Goal: Task Accomplishment & Management: Manage account settings

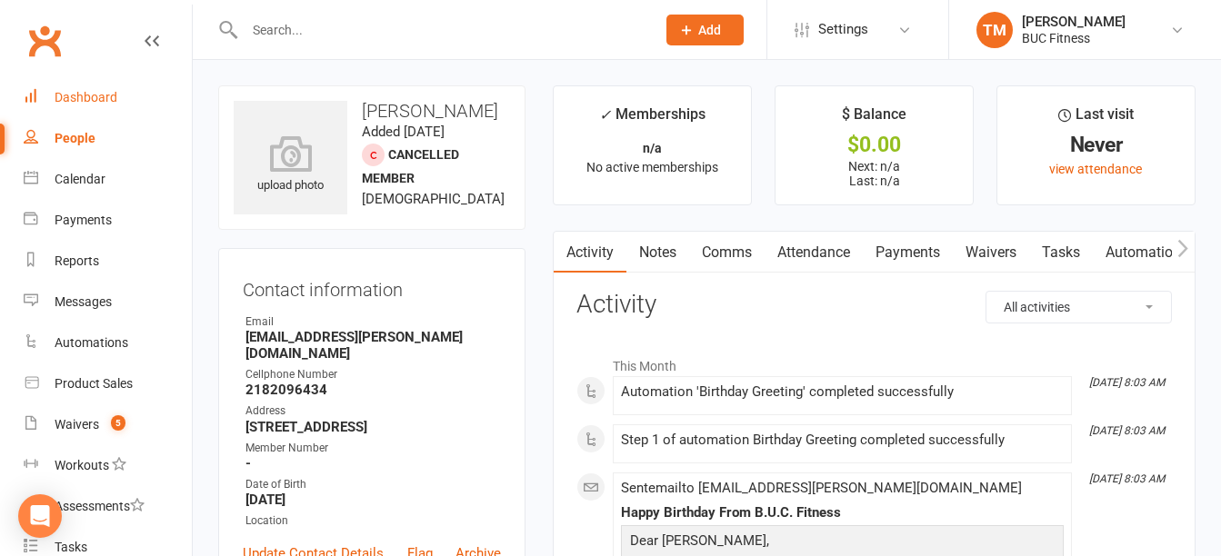
click at [83, 93] on div "Dashboard" at bounding box center [86, 97] width 63 height 15
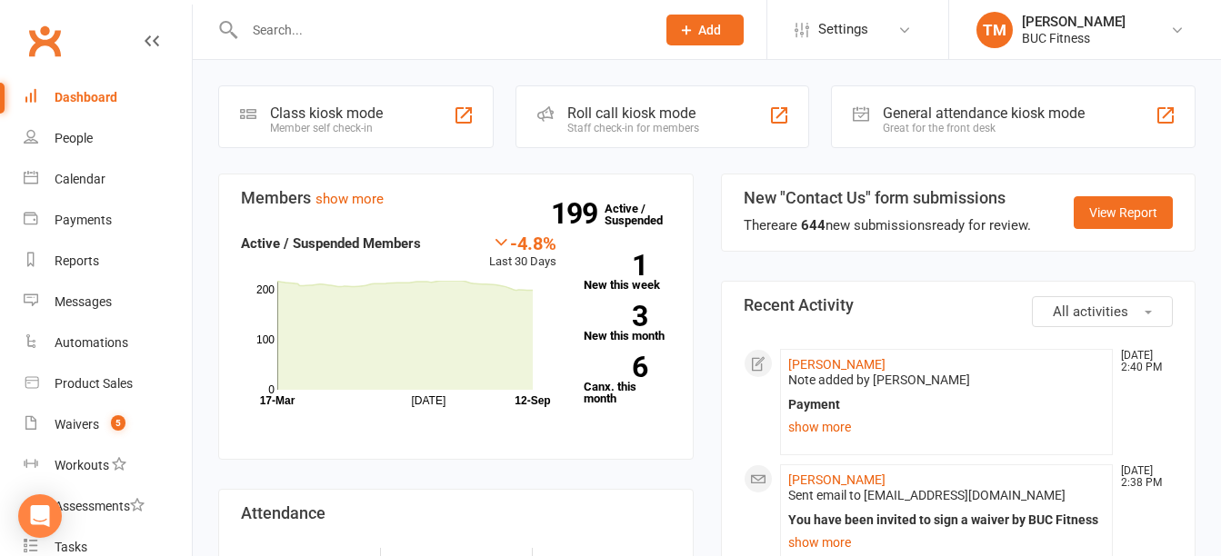
click at [395, 18] on input "text" at bounding box center [441, 29] width 404 height 25
click at [395, 18] on input "d" at bounding box center [441, 29] width 404 height 25
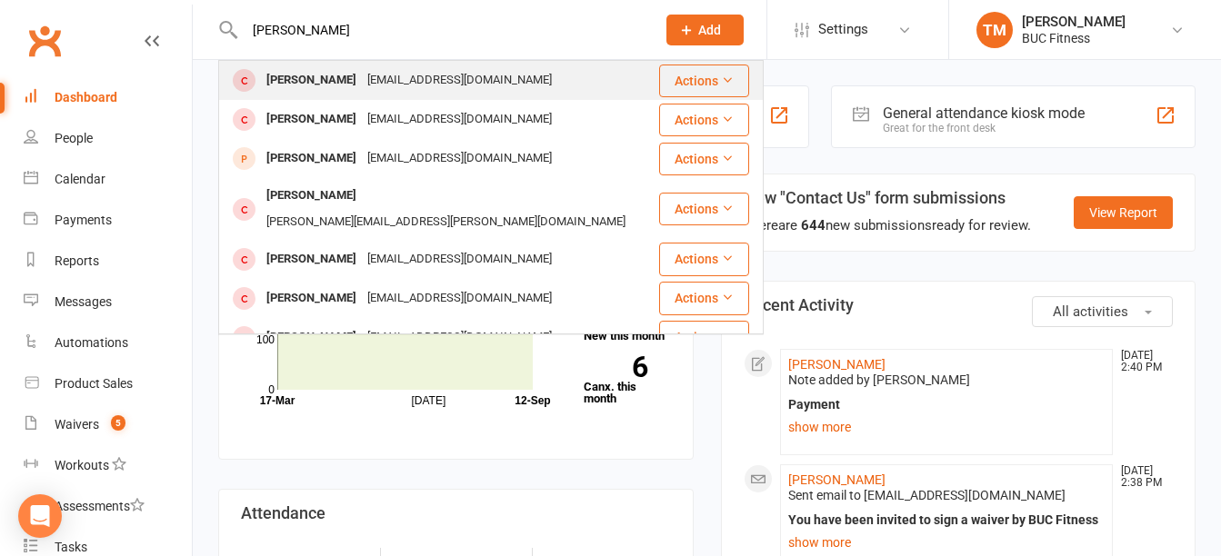
type input "[PERSON_NAME]"
click at [371, 77] on div "[EMAIL_ADDRESS][DOMAIN_NAME]" at bounding box center [459, 80] width 195 height 26
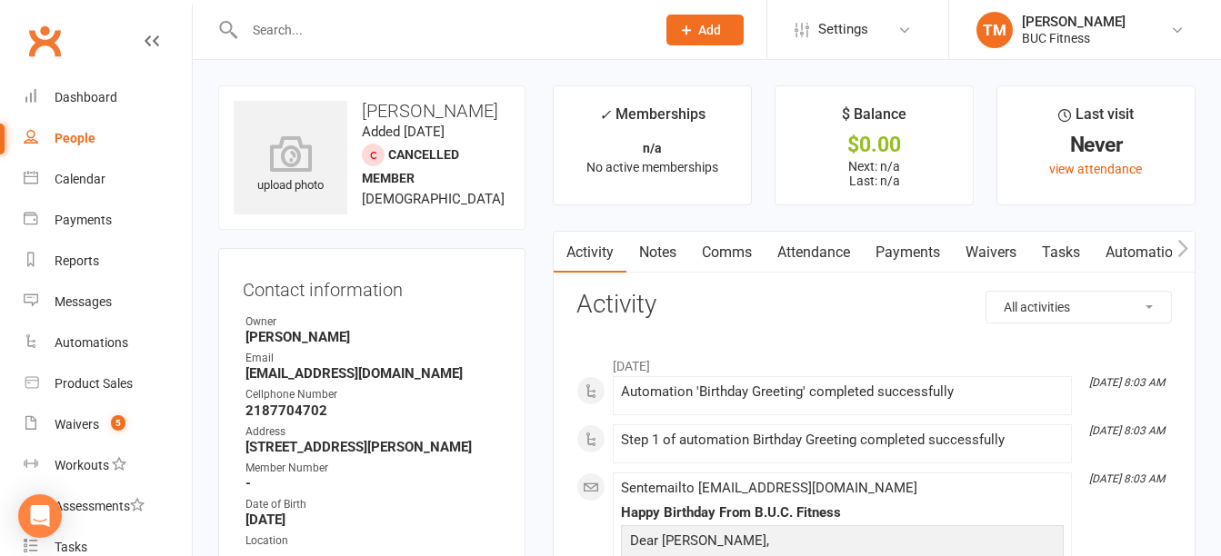
click at [661, 253] on link "Notes" at bounding box center [657, 253] width 63 height 42
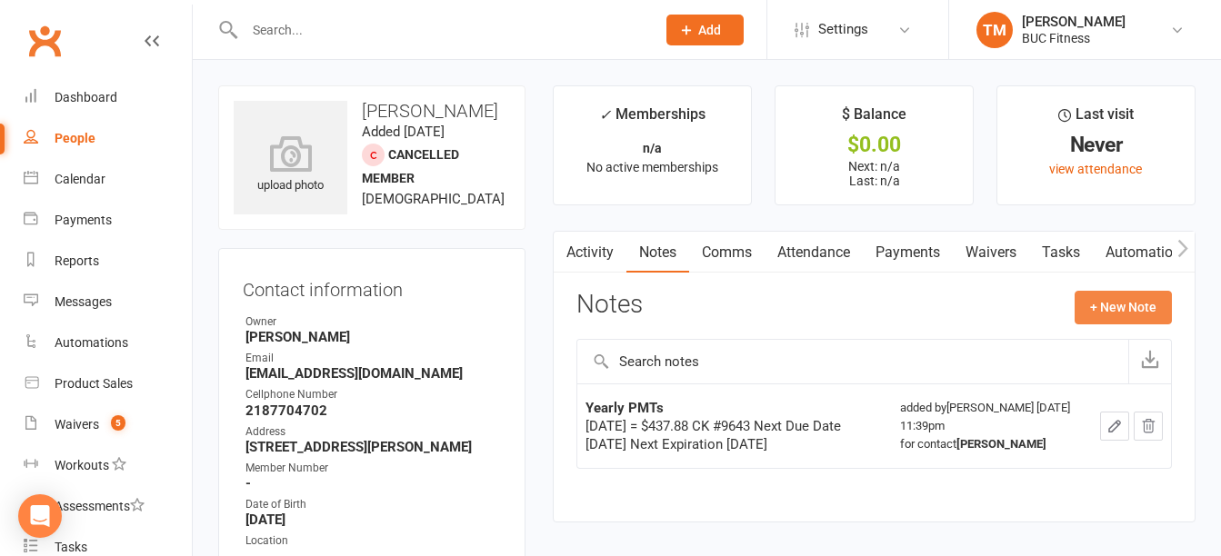
click at [1107, 297] on button "+ New Note" at bounding box center [1122, 307] width 97 height 33
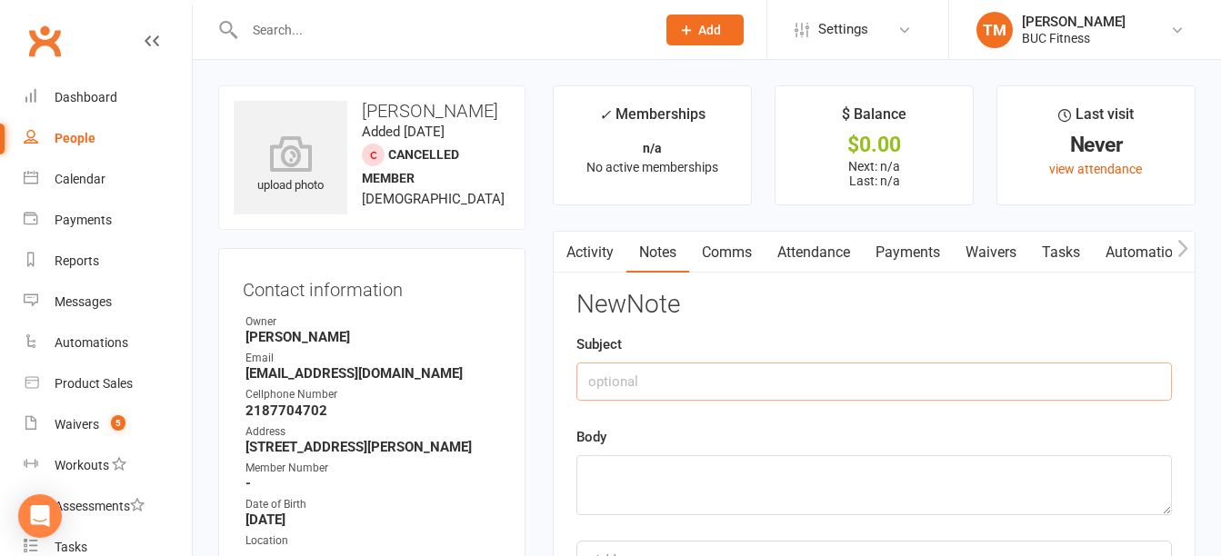
click at [695, 374] on input "text" at bounding box center [873, 382] width 595 height 38
type input "2025 payment"
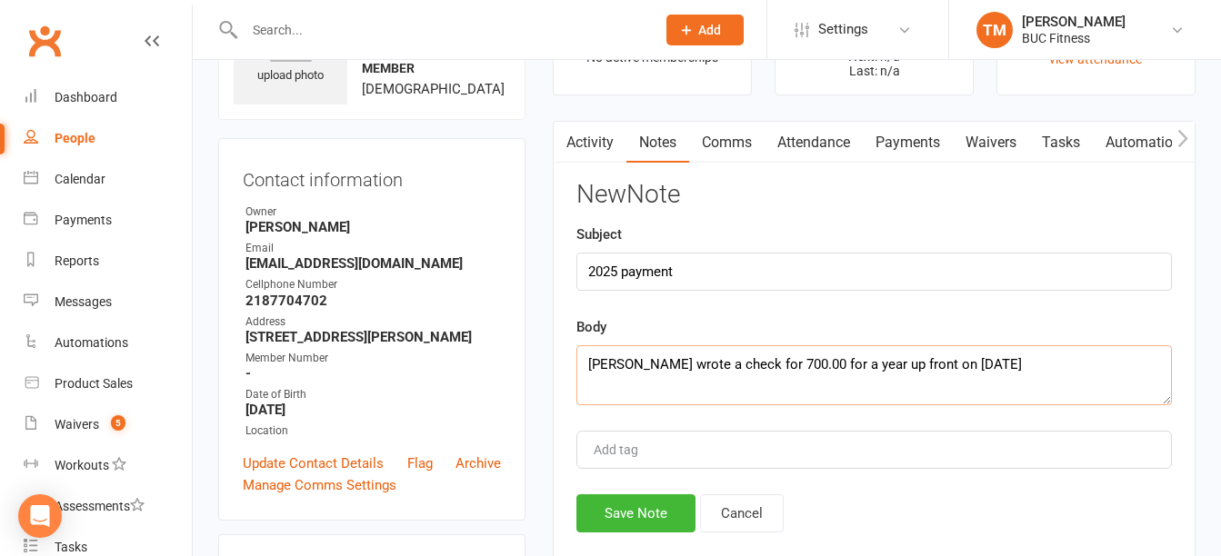
scroll to position [273, 0]
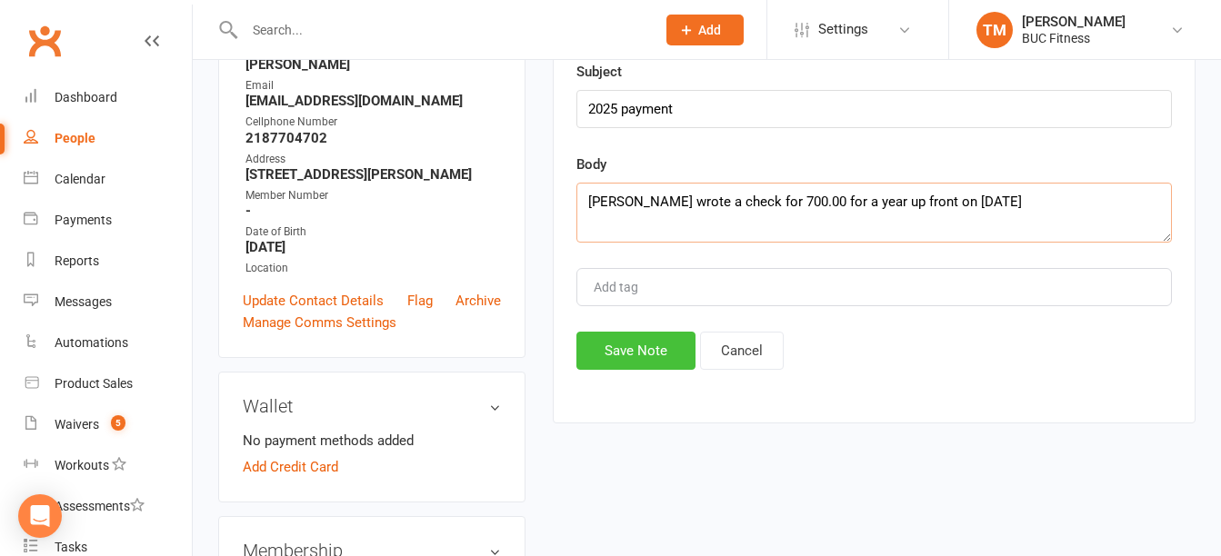
type textarea "[PERSON_NAME] wrote a check for 700.00 for a year up front on [DATE]"
click at [603, 343] on button "Save Note" at bounding box center [635, 351] width 119 height 38
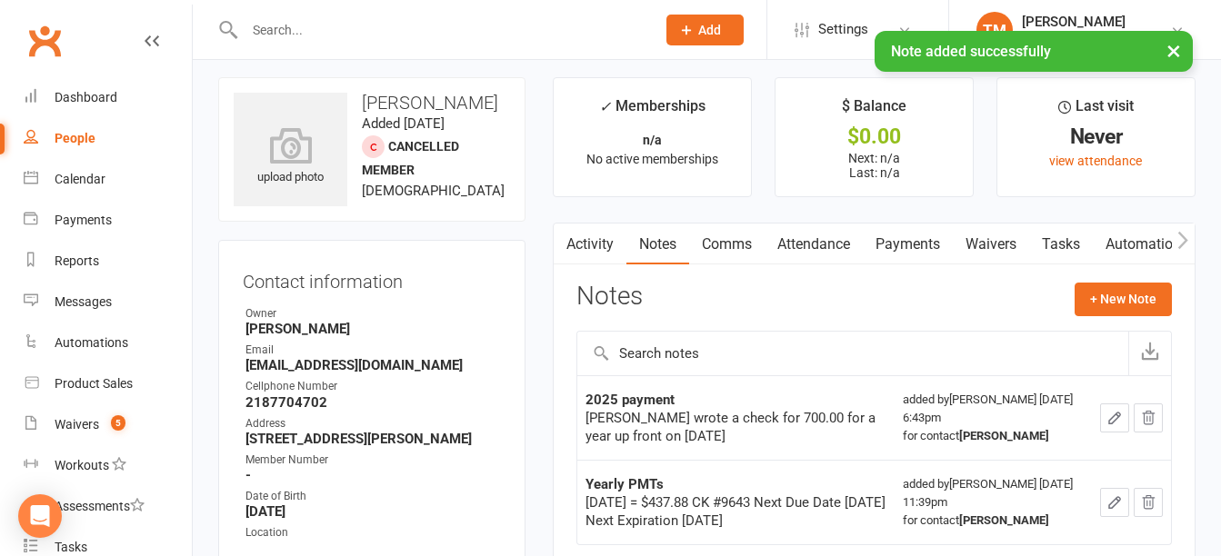
scroll to position [0, 0]
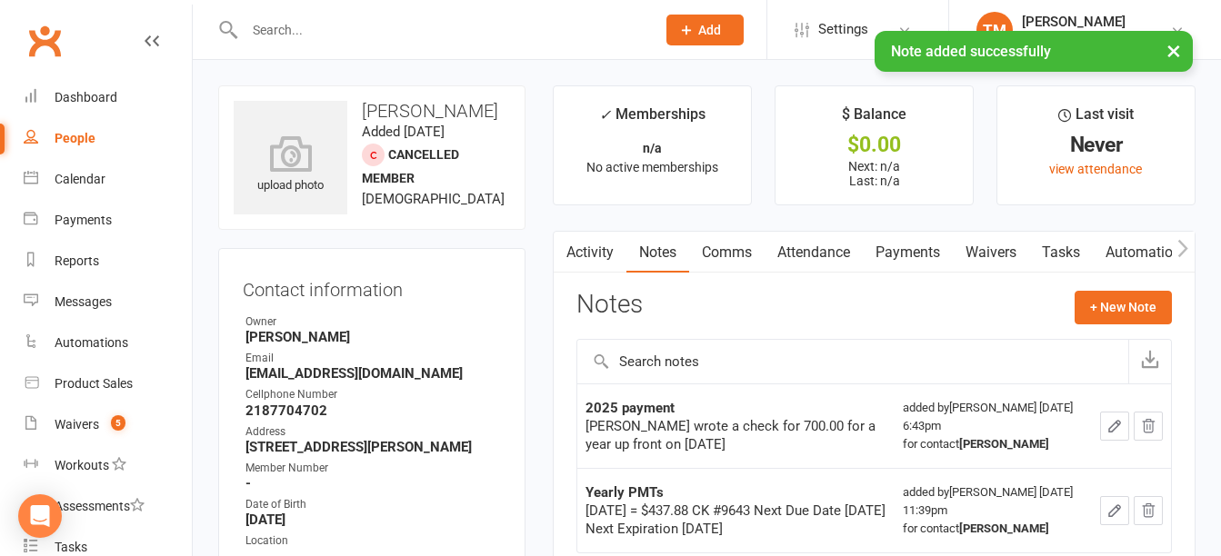
click at [1002, 251] on link "Waivers" at bounding box center [990, 253] width 76 height 42
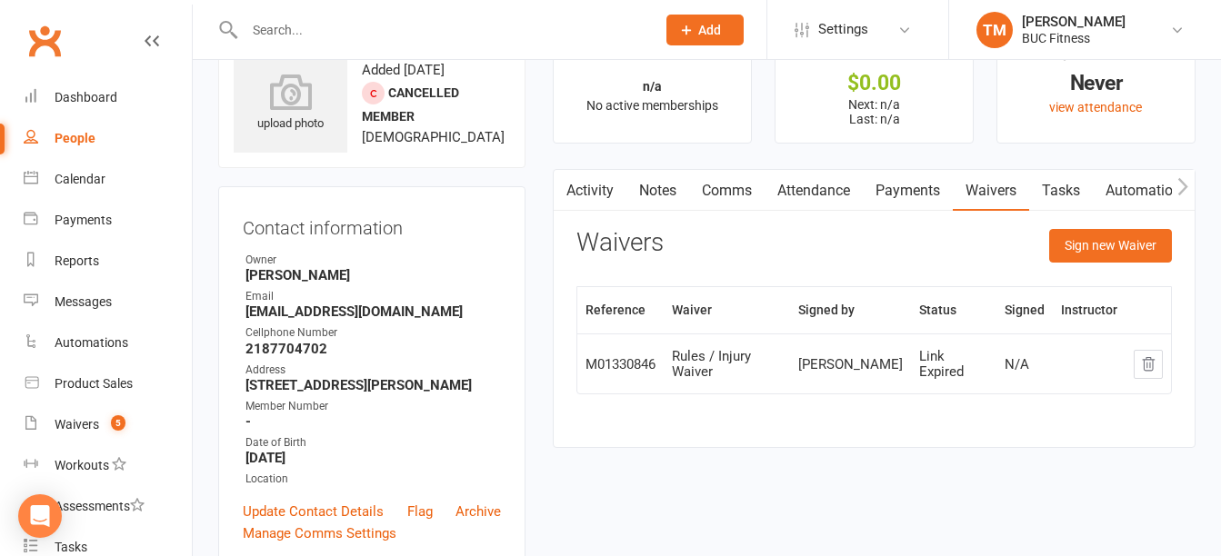
scroll to position [91, 0]
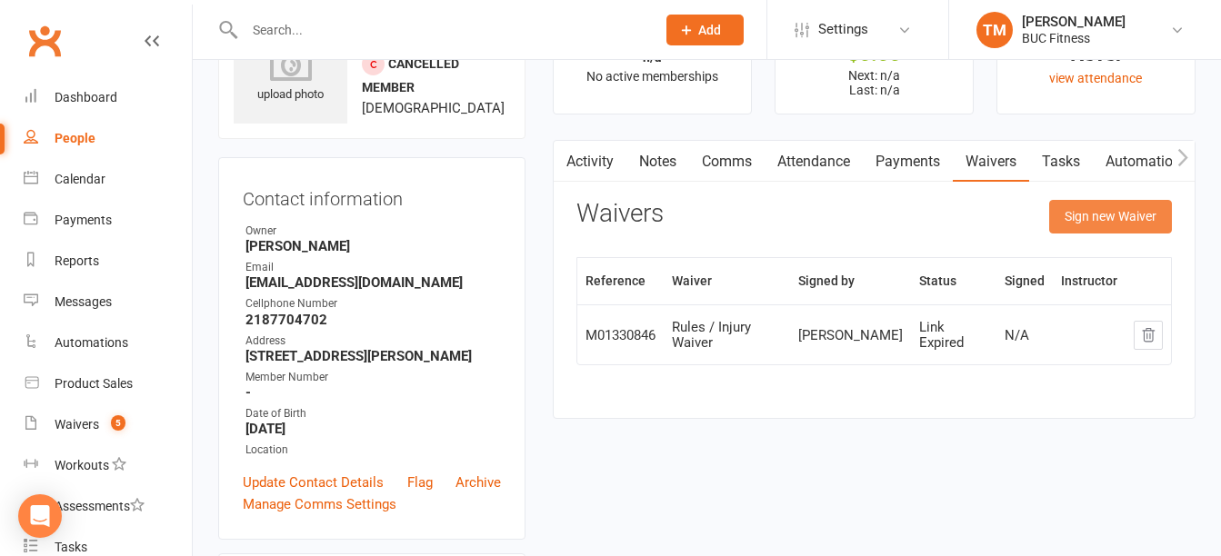
click at [1116, 214] on button "Sign new Waiver" at bounding box center [1110, 216] width 123 height 33
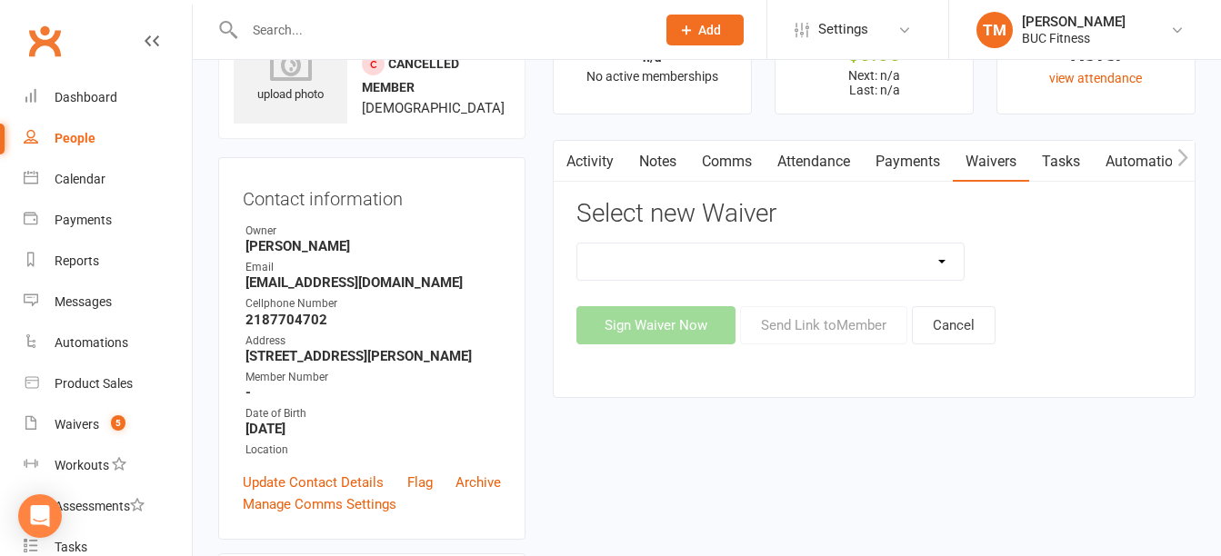
click at [921, 272] on select "New Client--[GEOGRAPHIC_DATA] New Client--[GEOGRAPHIC_DATA] Photo Release Waive…" at bounding box center [769, 262] width 385 height 36
select select "5045"
click at [577, 244] on select "New Client--[GEOGRAPHIC_DATA] New Client--[GEOGRAPHIC_DATA] Photo Release Waive…" at bounding box center [769, 262] width 385 height 36
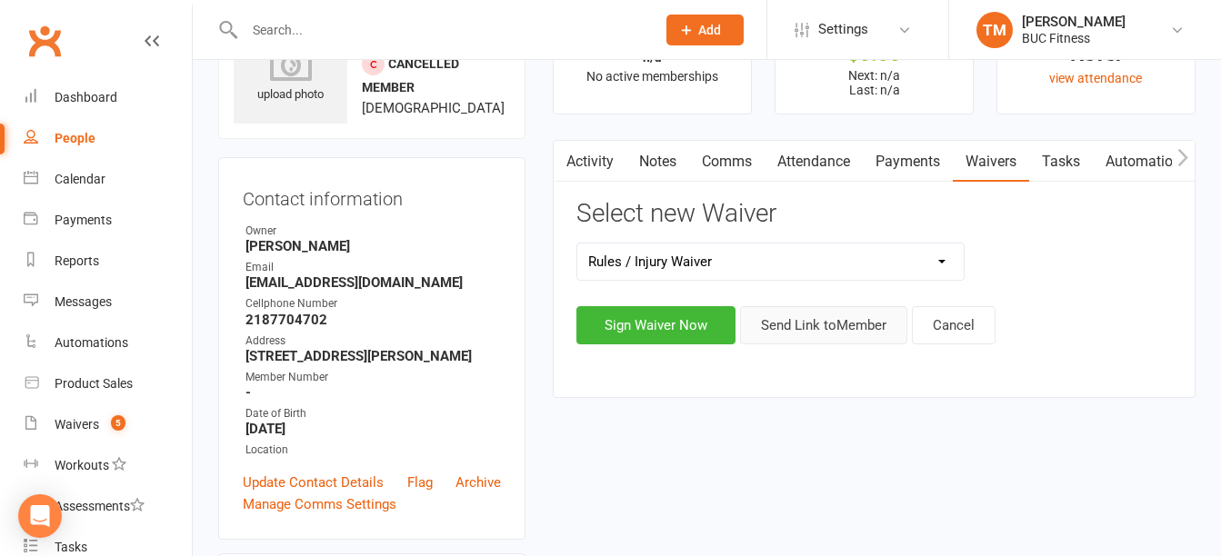
click at [869, 332] on button "Send Link to Member" at bounding box center [823, 325] width 167 height 38
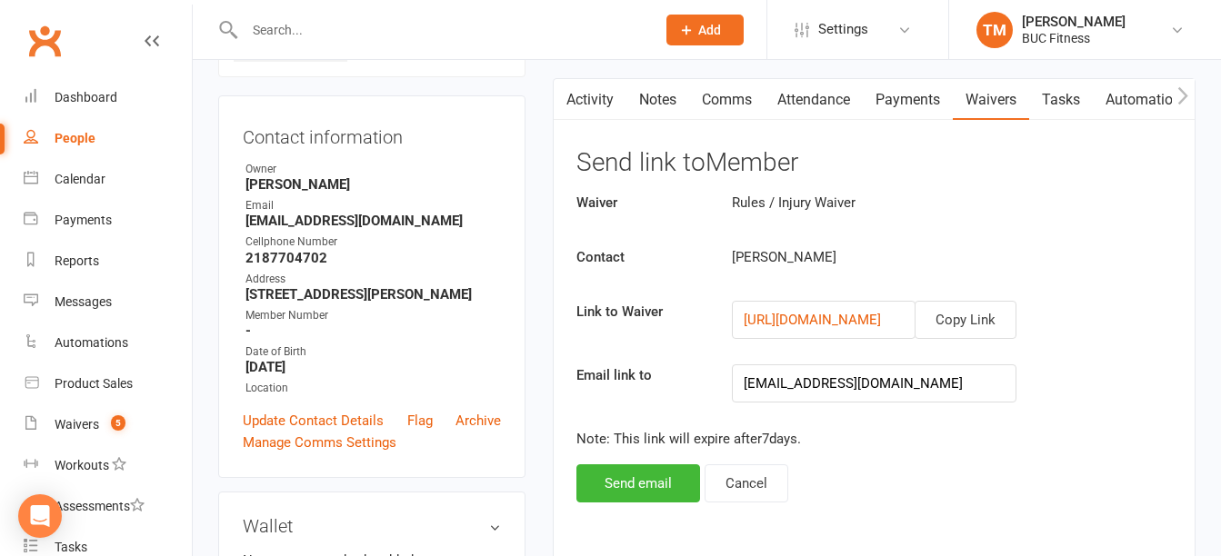
scroll to position [182, 0]
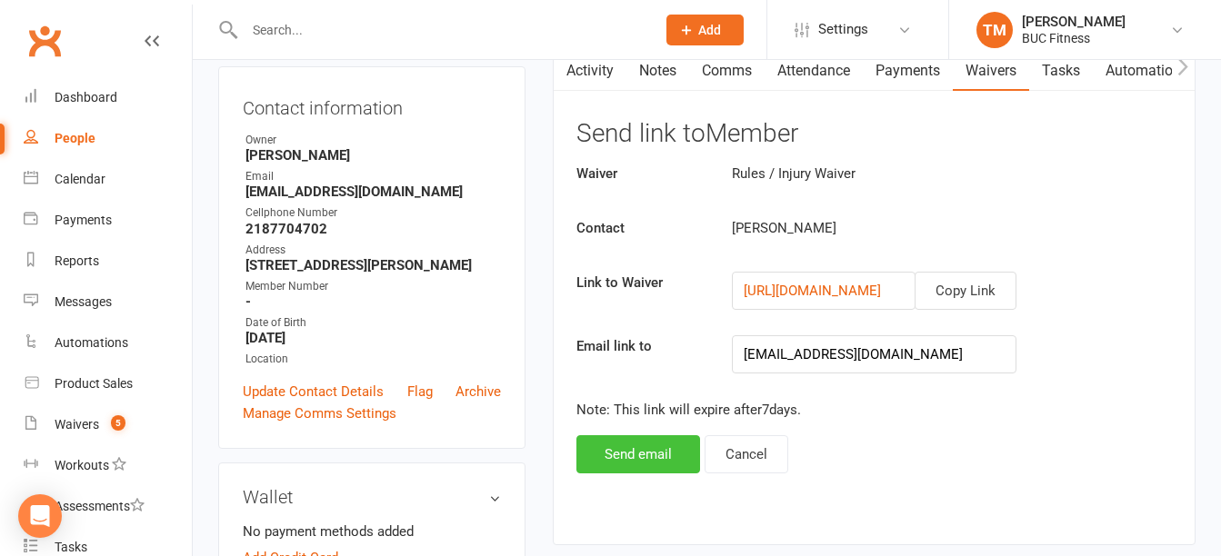
click at [635, 461] on button "Send email" at bounding box center [638, 454] width 124 height 38
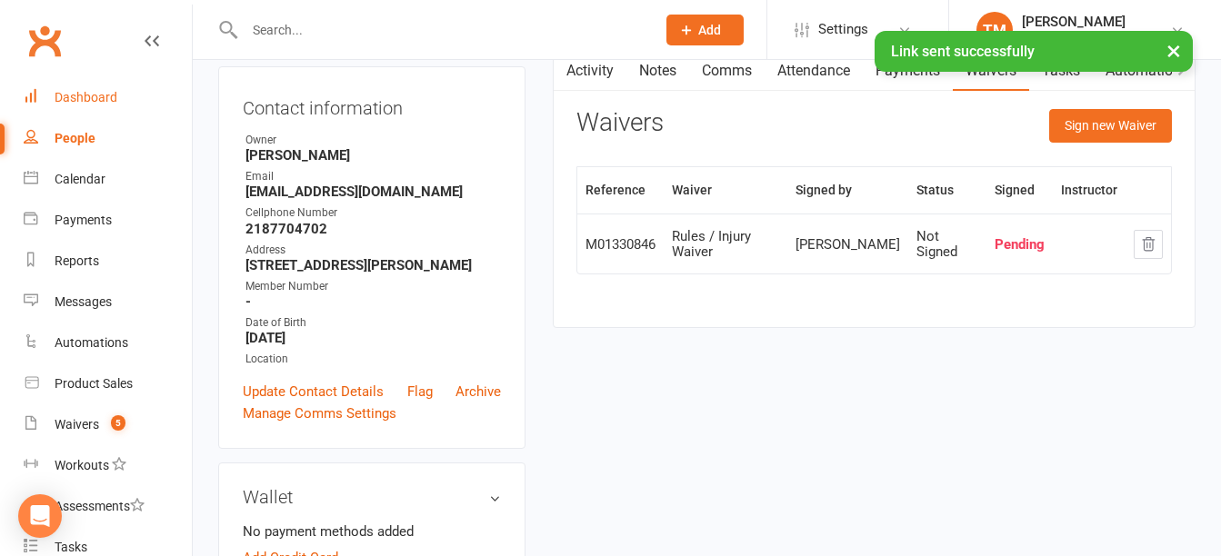
click at [88, 95] on div "Dashboard" at bounding box center [86, 97] width 63 height 15
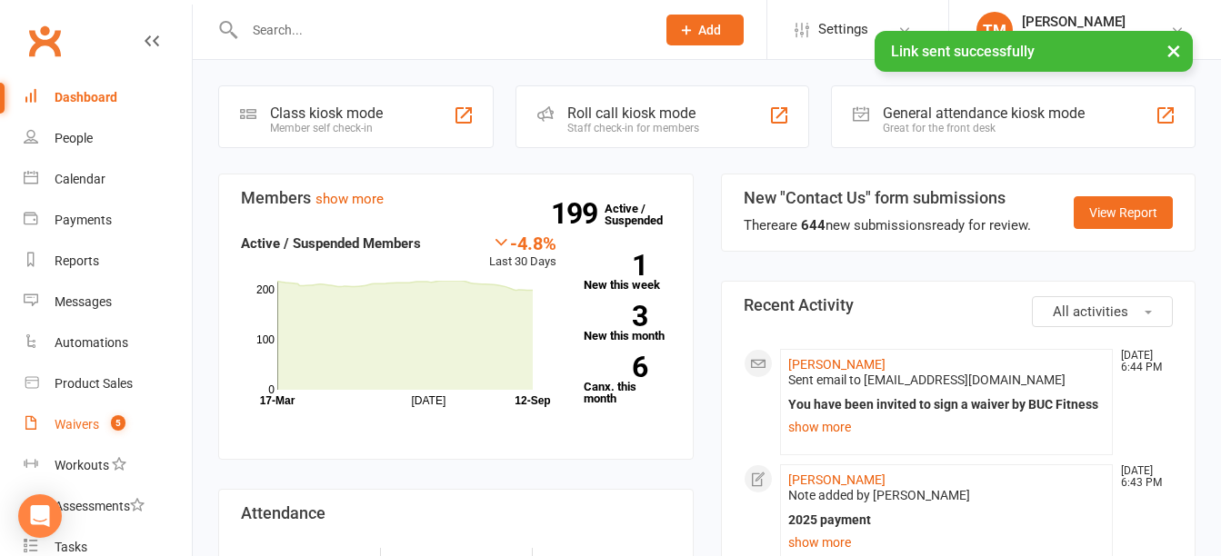
click at [75, 419] on div "Waivers" at bounding box center [77, 424] width 45 height 15
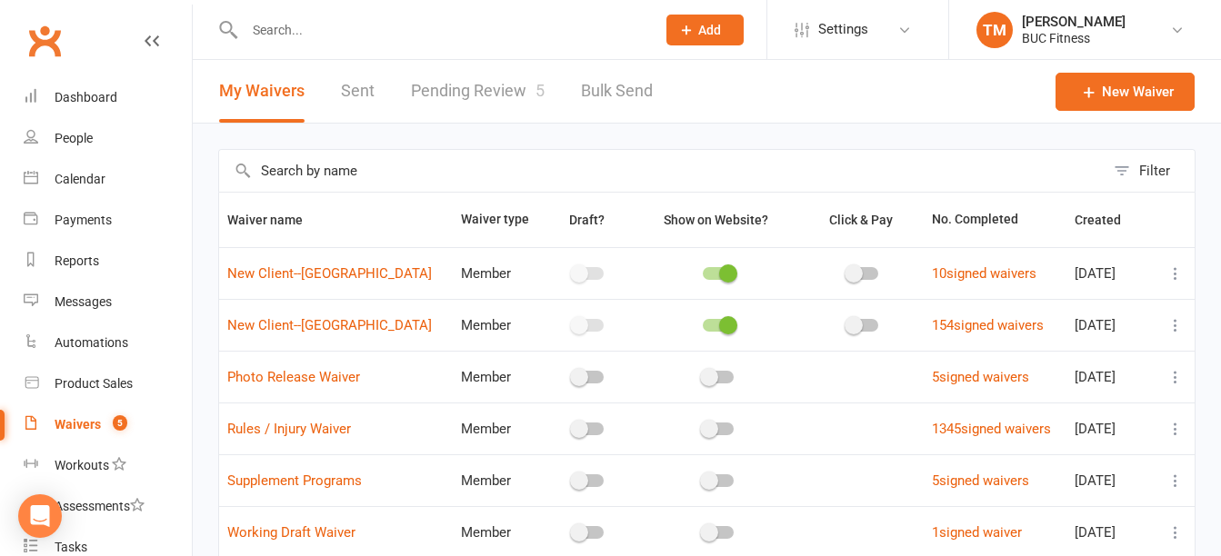
click at [472, 85] on link "Pending Review 5" at bounding box center [478, 91] width 134 height 63
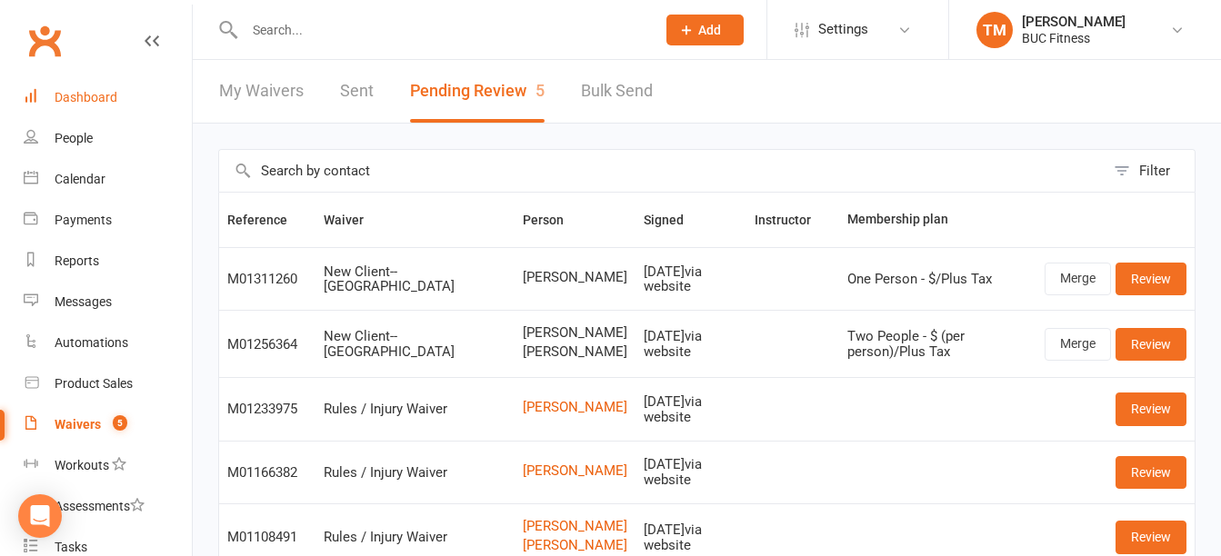
click at [103, 98] on div "Dashboard" at bounding box center [86, 97] width 63 height 15
